Goal: Navigation & Orientation: Find specific page/section

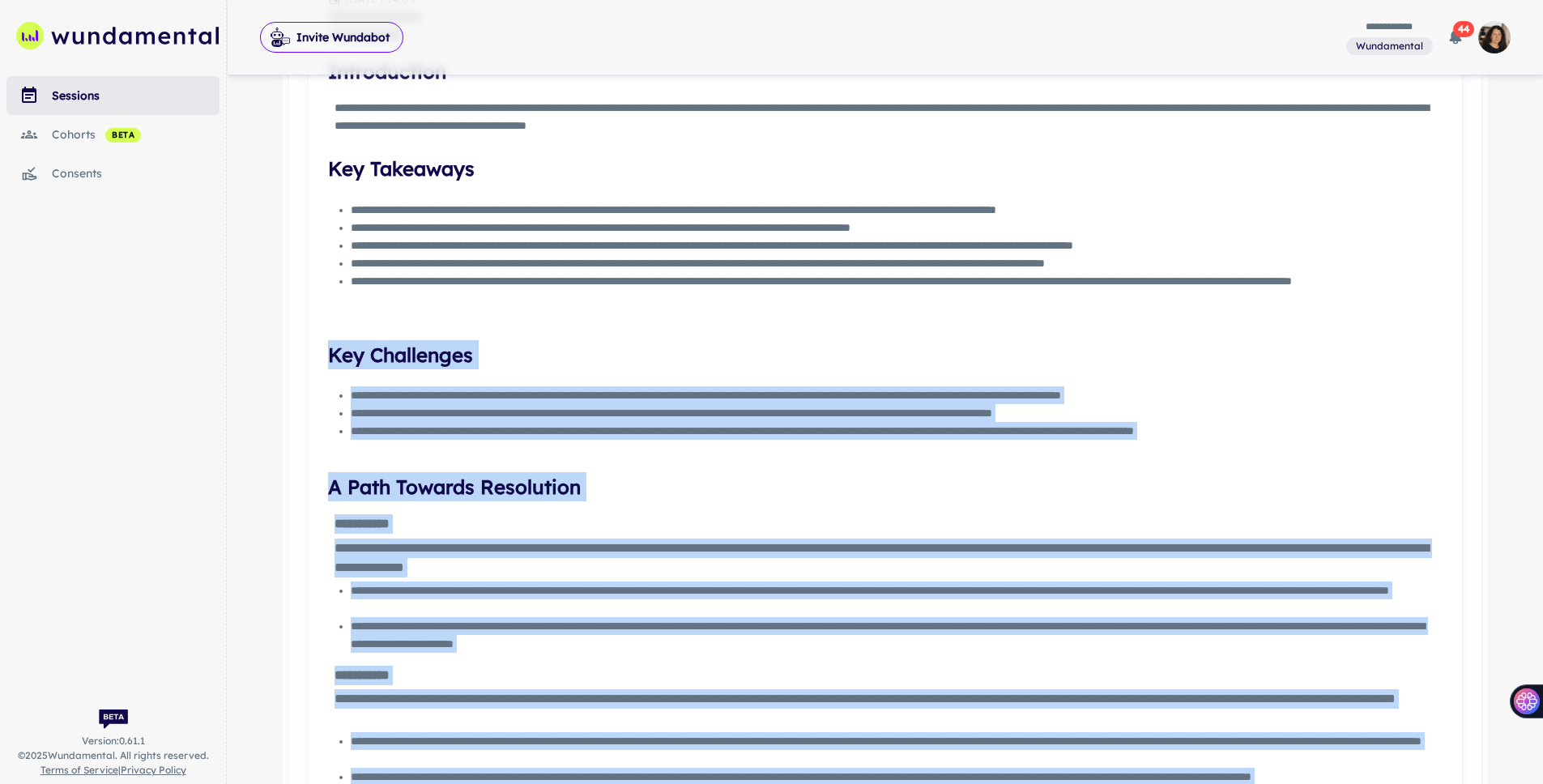
scroll to position [482, 0]
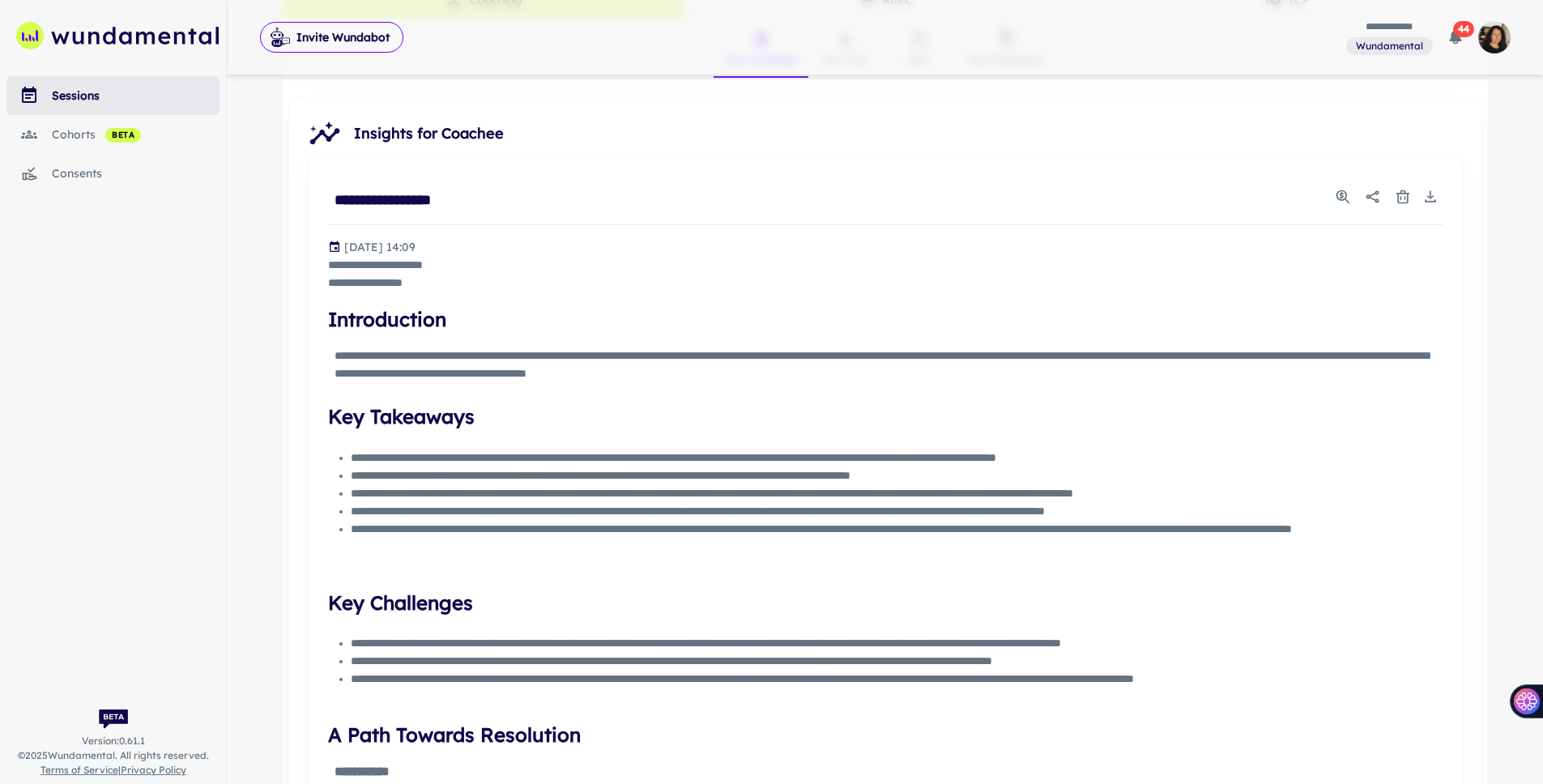
scroll to position [479, 0]
click at [98, 99] on div "sessions" at bounding box center [136, 96] width 168 height 18
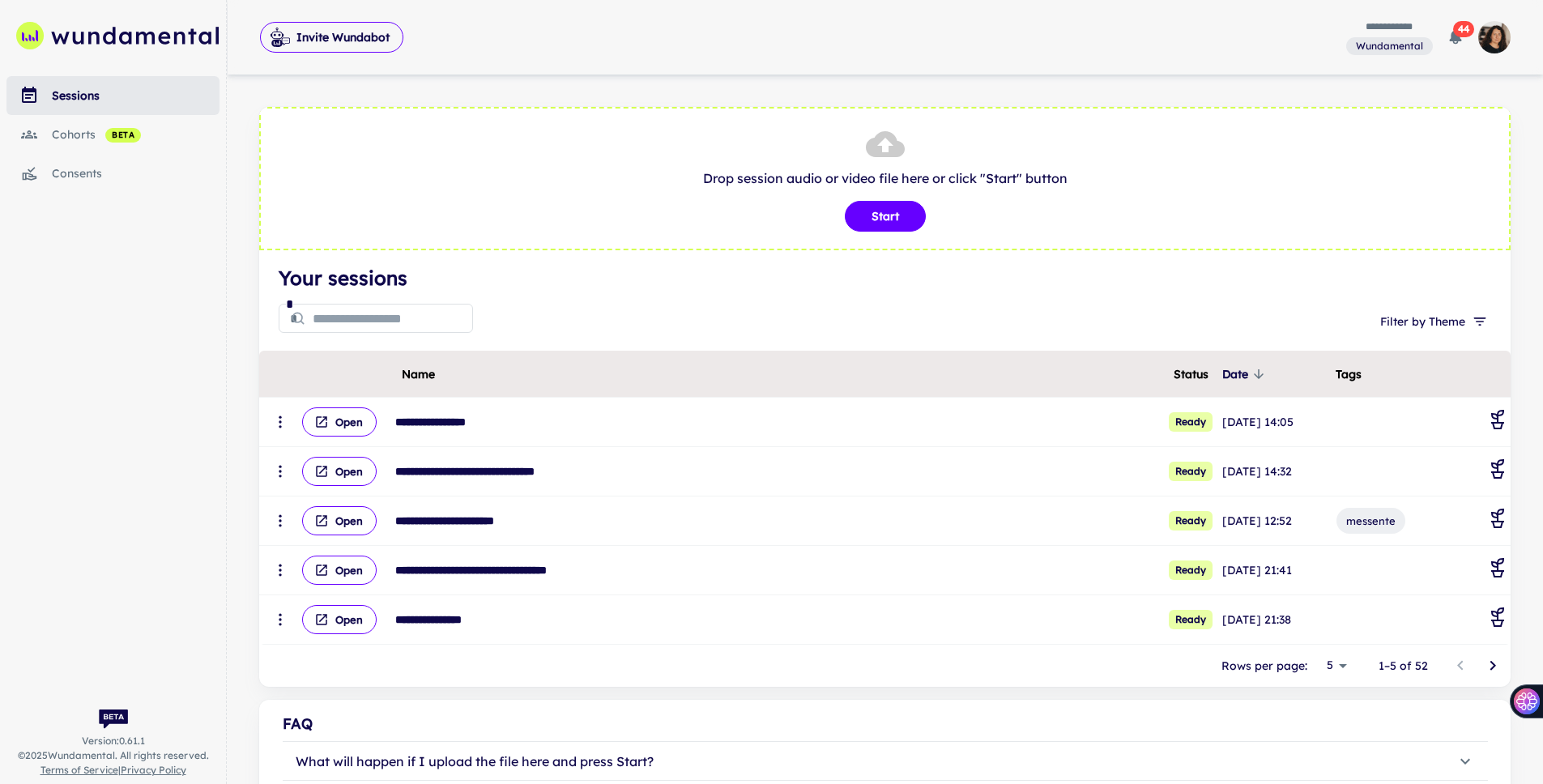
click at [1487, 666] on icon "Go to next page" at bounding box center [1492, 665] width 19 height 19
click at [1487, 665] on icon "Go to next page" at bounding box center [1492, 665] width 19 height 19
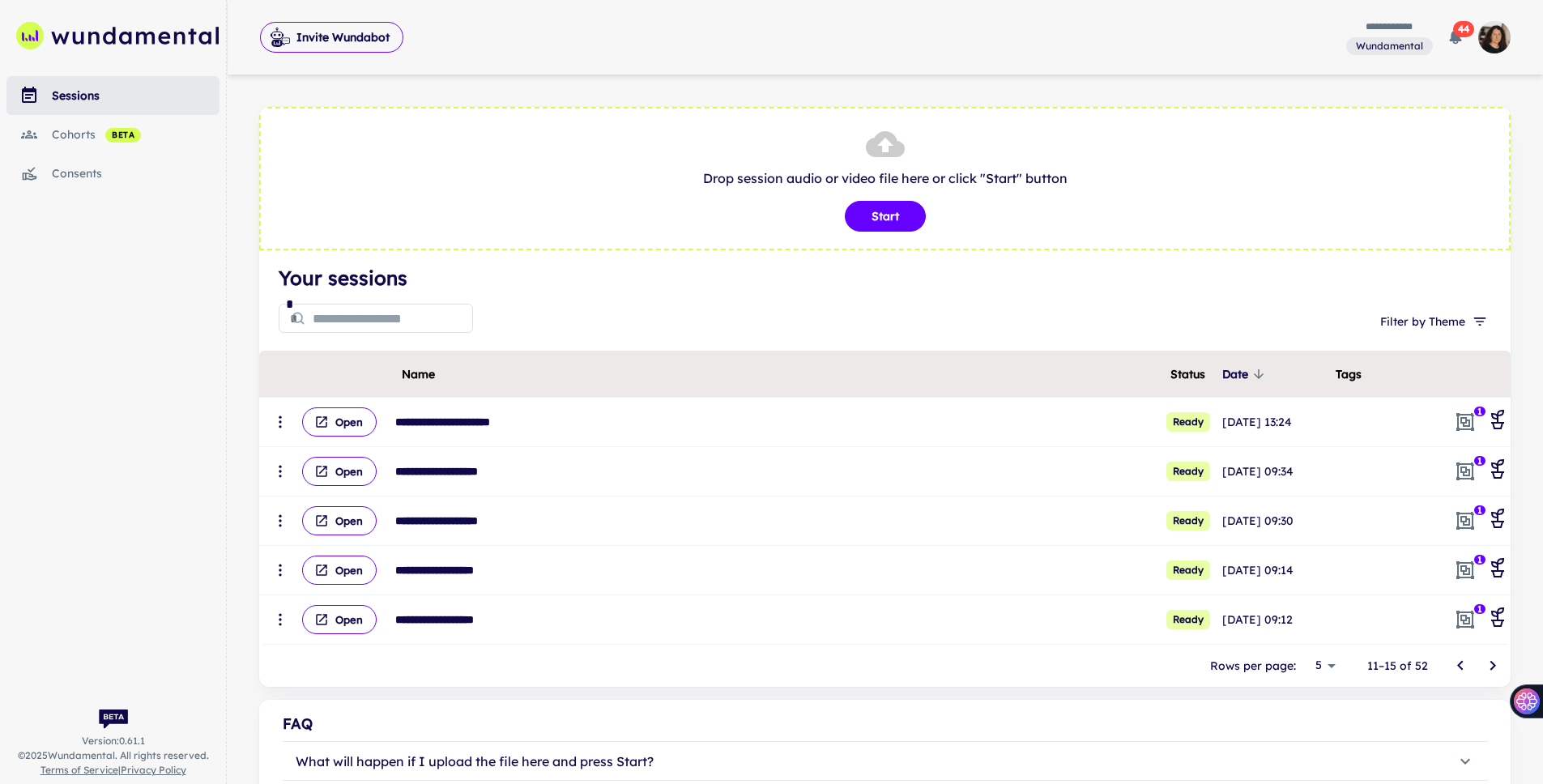
click at [1487, 665] on icon "Go to next page" at bounding box center [1492, 665] width 19 height 19
click at [1464, 668] on icon "Go to previous page" at bounding box center [1460, 665] width 19 height 19
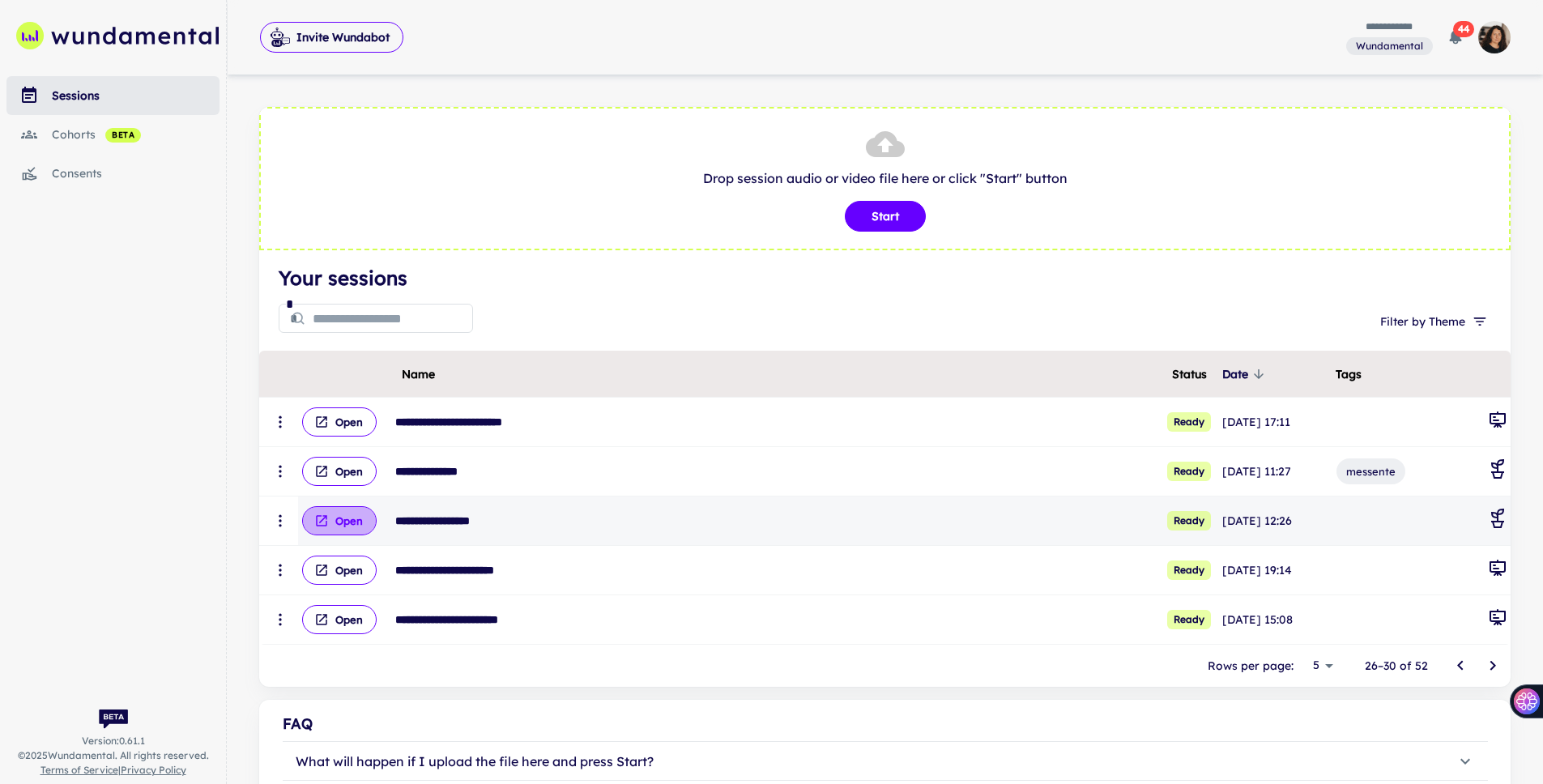
click at [341, 520] on button "Open" at bounding box center [339, 521] width 75 height 29
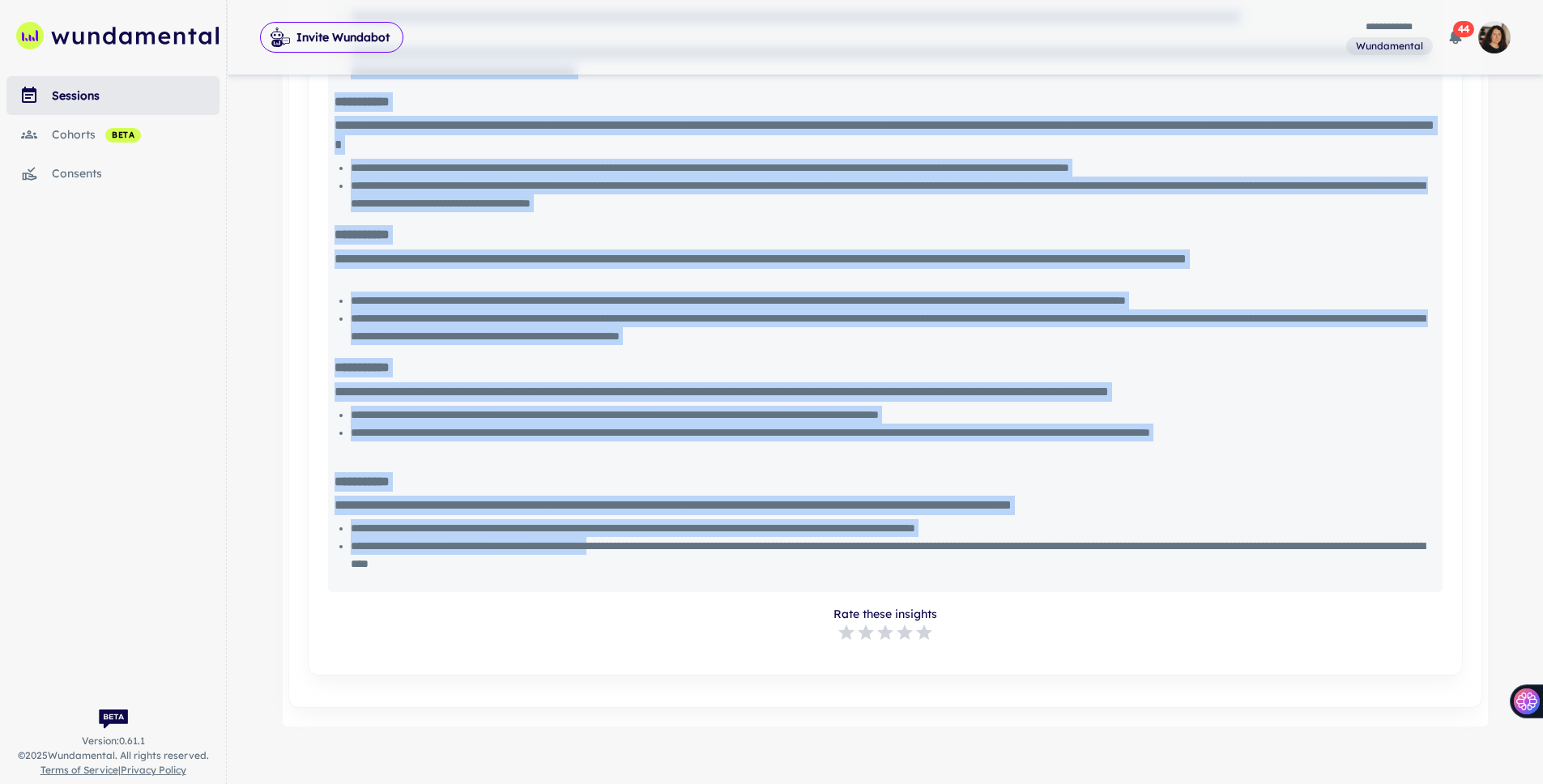
scroll to position [1377, 0]
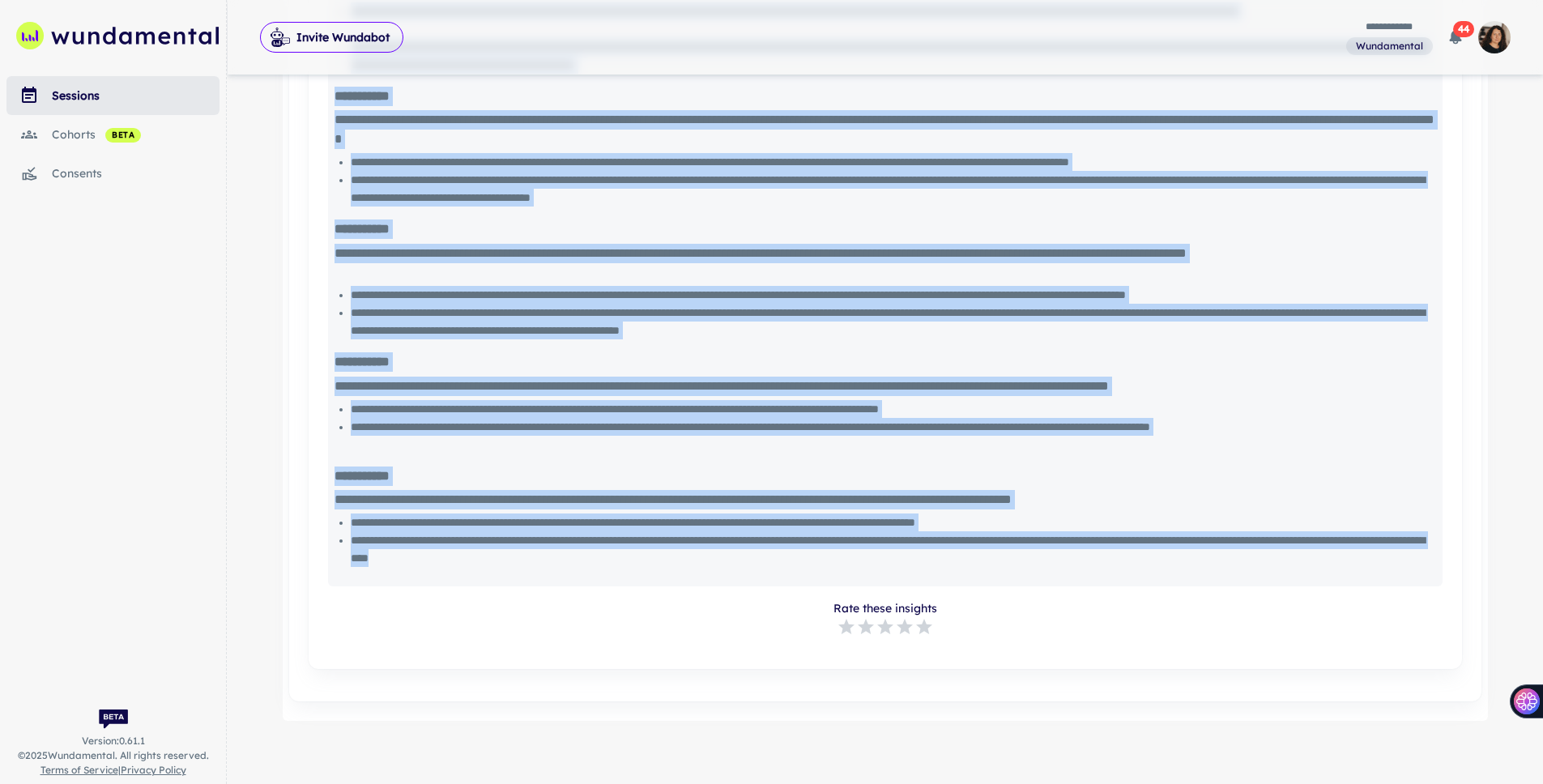
drag, startPoint x: 328, startPoint y: 346, endPoint x: 870, endPoint y: 566, distance: 584.9
copy div "**********"
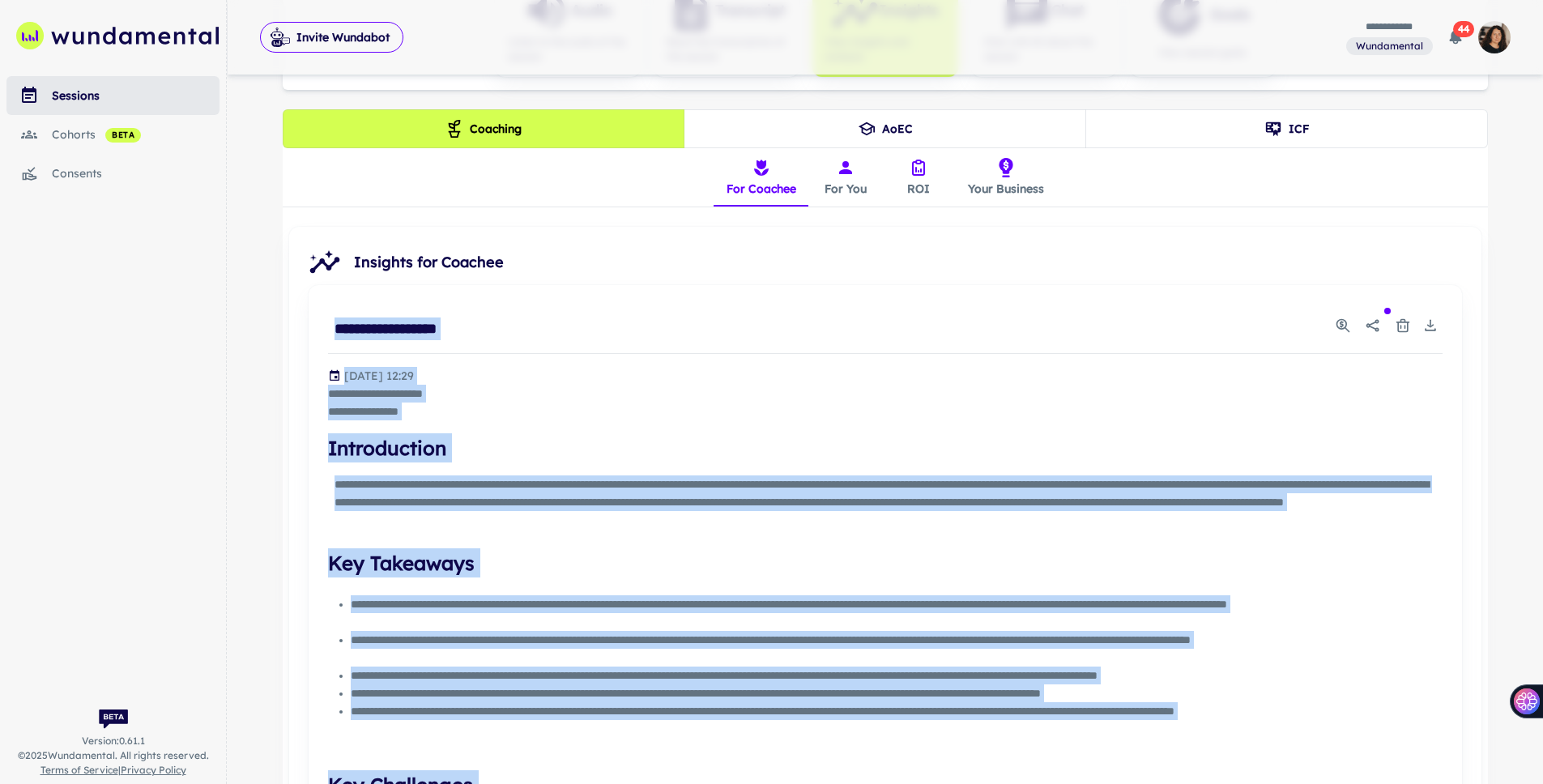
scroll to position [75, 0]
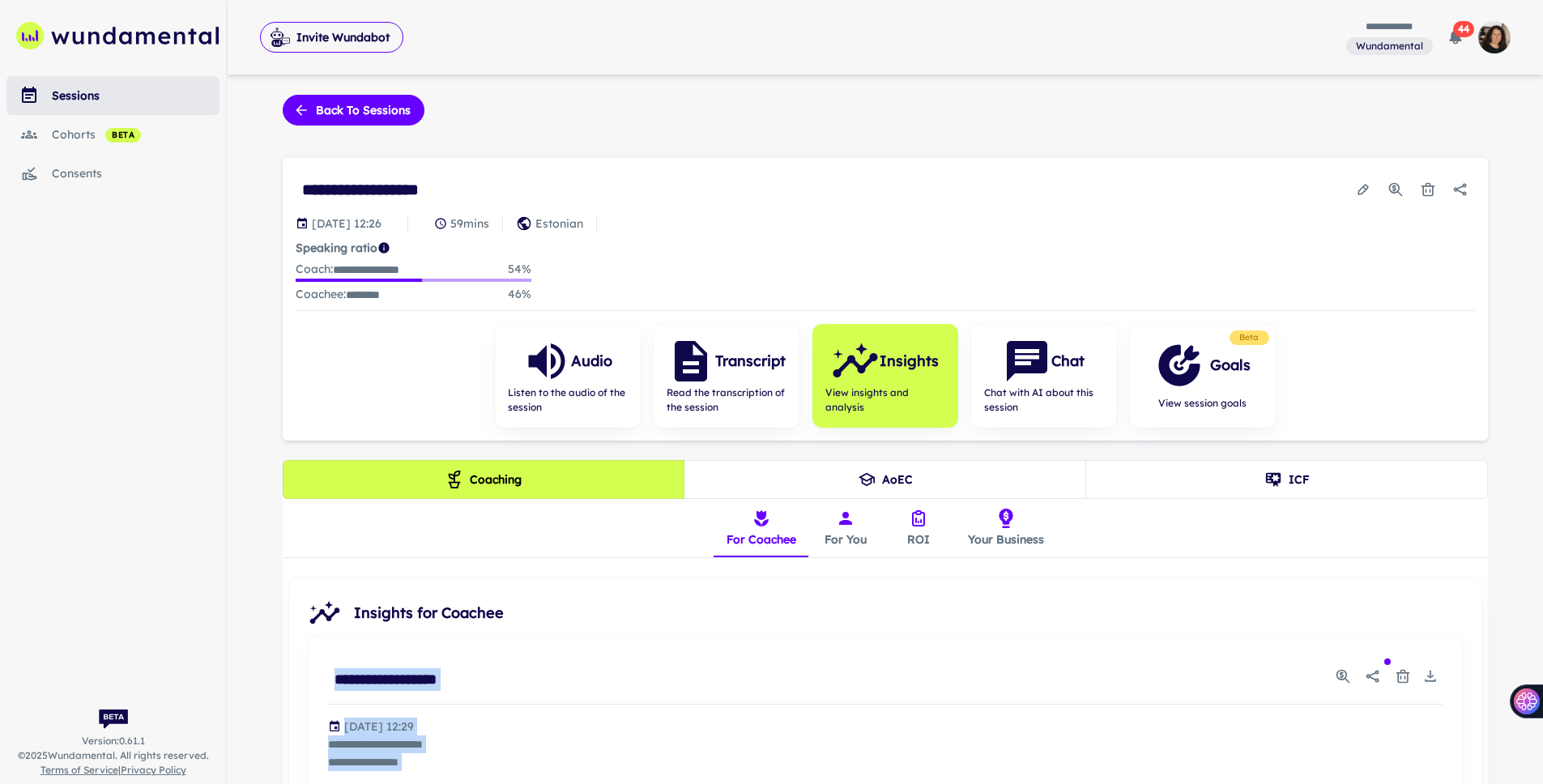
click at [83, 105] on link "sessions" at bounding box center [113, 96] width 213 height 39
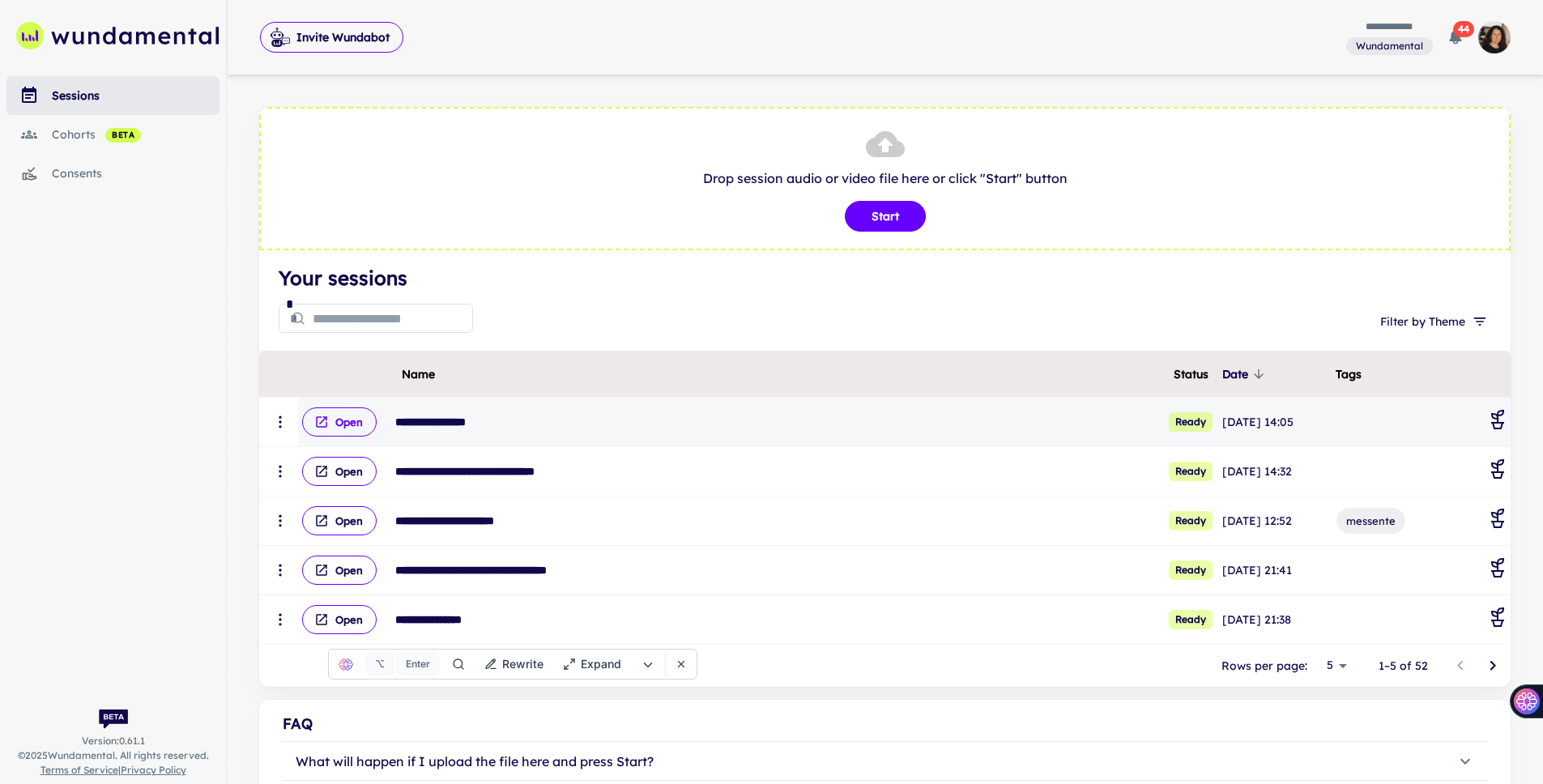
click at [328, 424] on icon "scrollable content" at bounding box center [322, 422] width 15 height 15
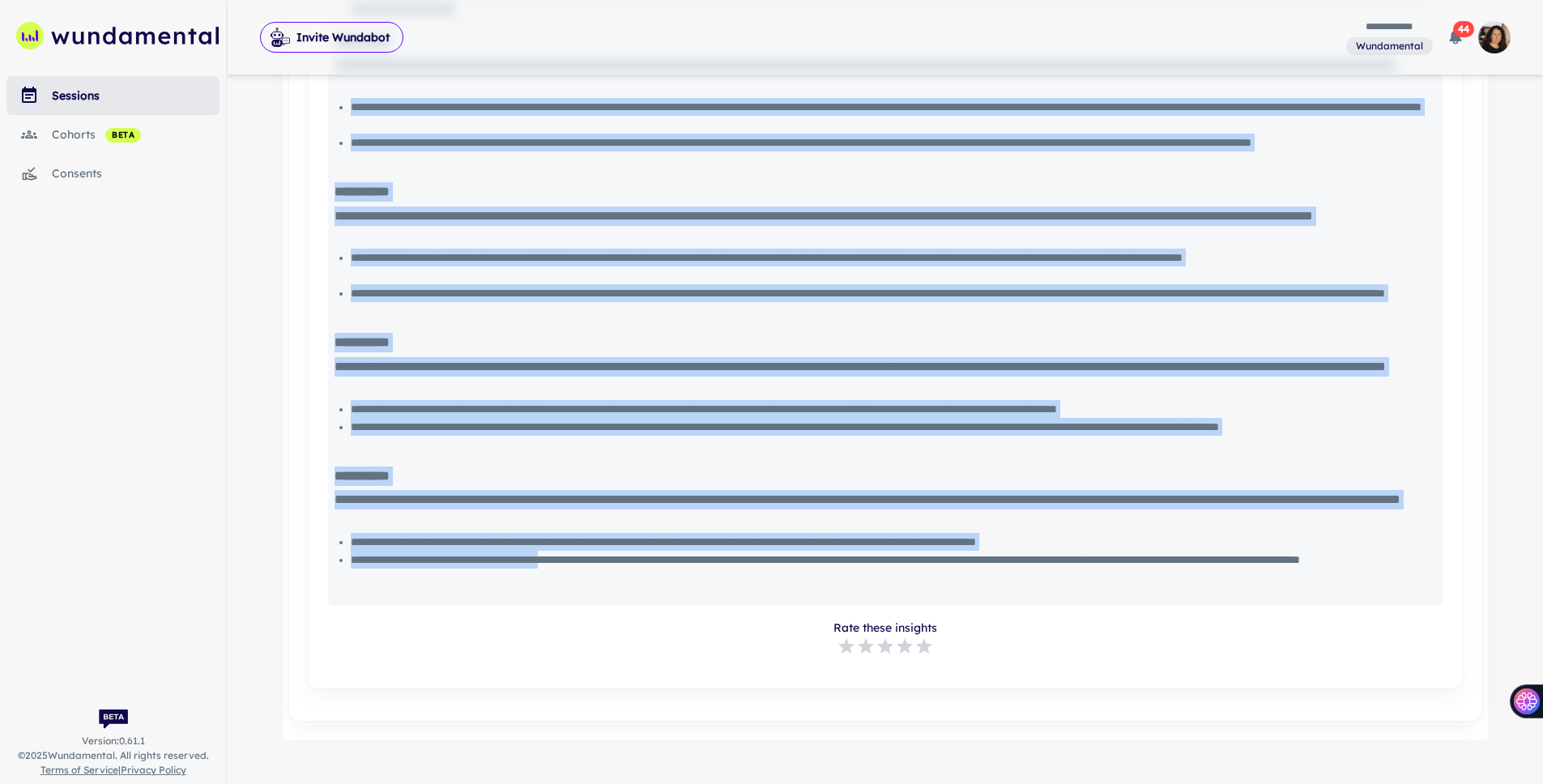
scroll to position [1381, 0]
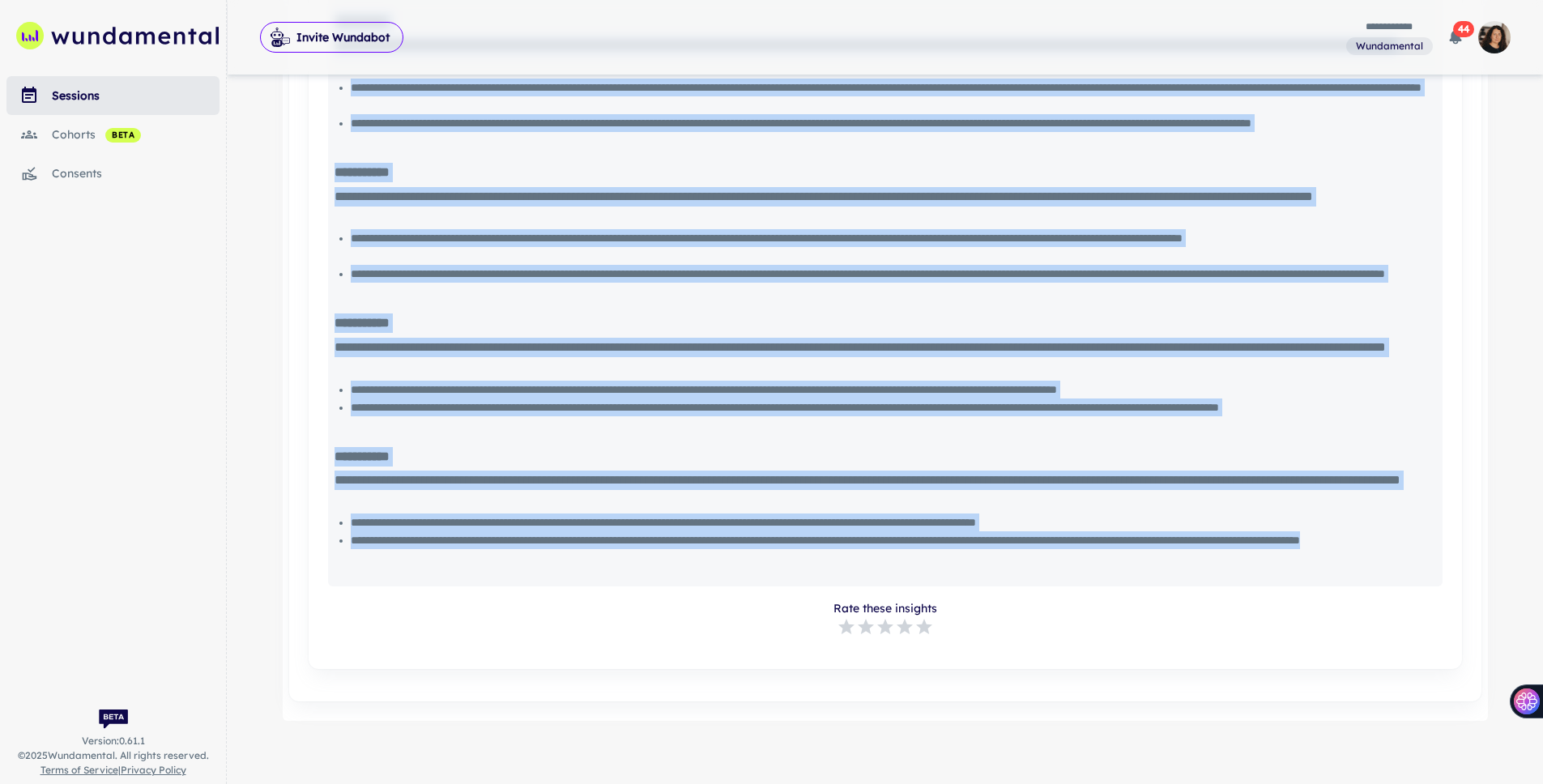
drag, startPoint x: 331, startPoint y: 516, endPoint x: 584, endPoint y: 556, distance: 256.1
copy div "**********"
